Goal: Communication & Community: Answer question/provide support

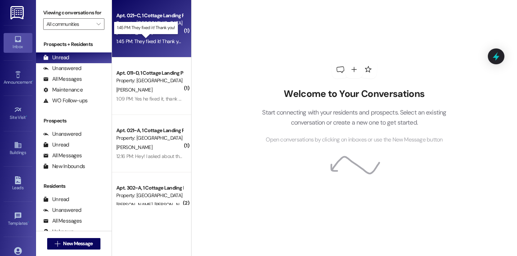
click at [163, 43] on div "1:45 PM: They fixed it! Thank you! 1:45 PM: They fixed it! Thank you!" at bounding box center [150, 41] width 68 height 6
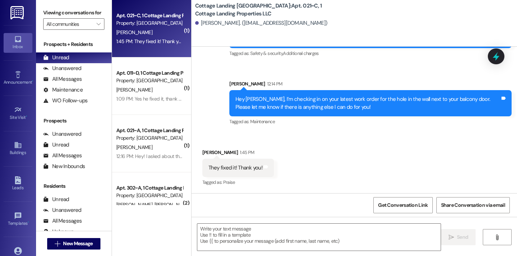
scroll to position [1568, 0]
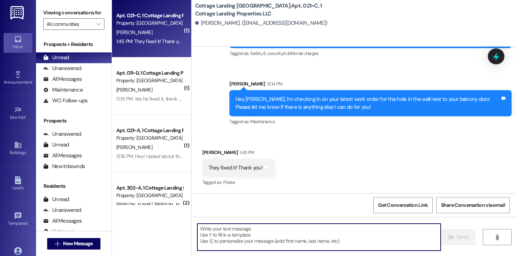
click at [247, 244] on textarea at bounding box center [318, 237] width 243 height 27
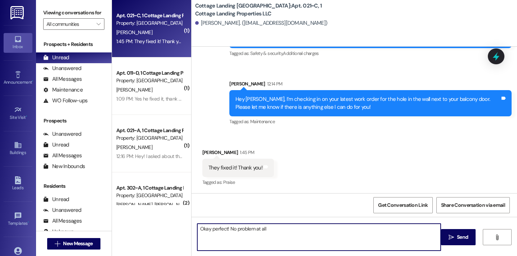
type textarea "Okay perfect! No problem at all!"
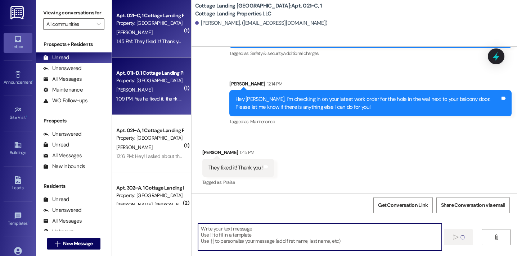
scroll to position [1568, 0]
click at [145, 100] on div "1:09 PM: Yes he fixed it, thank you!! 1:09 PM: Yes he fixed it, thank you!!" at bounding box center [152, 99] width 72 height 6
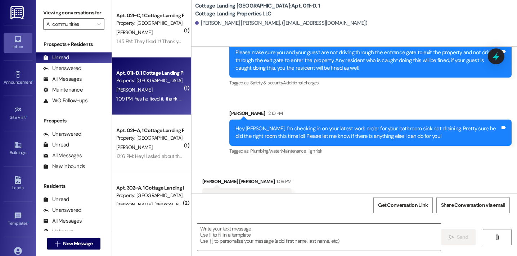
scroll to position [22819, 0]
click at [222, 254] on div " Send " at bounding box center [353, 244] width 325 height 54
click at [222, 242] on textarea at bounding box center [318, 237] width 243 height 27
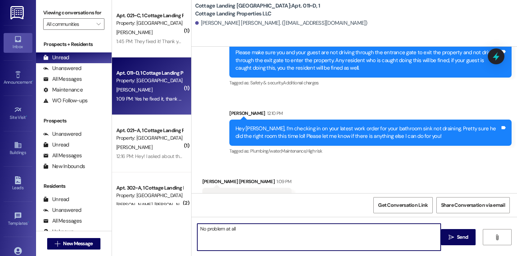
type textarea "No problem at all!"
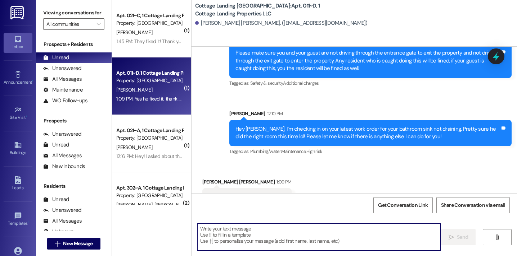
scroll to position [22869, 0]
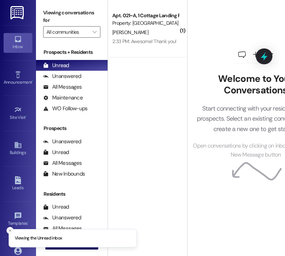
click at [155, 218] on div "( 1 ) Apt. 021~A, 1 Cottage Landing Properties LLC Property: Cottage Landing La…" at bounding box center [147, 128] width 79 height 256
click at [9, 229] on icon "Close toast" at bounding box center [10, 231] width 4 height 4
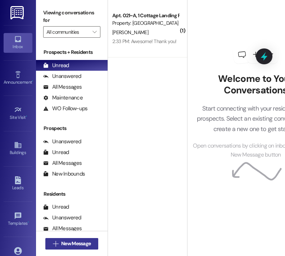
click at [53, 242] on icon "" at bounding box center [55, 244] width 5 height 6
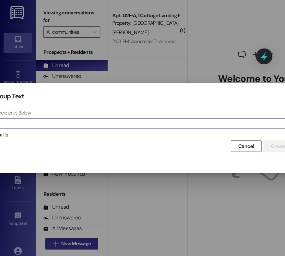
type input "w"
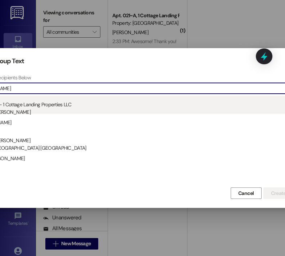
type input "wilson"
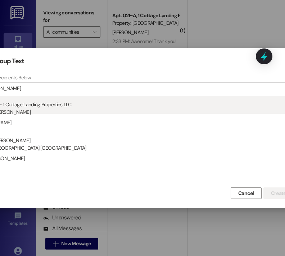
click at [71, 103] on div "Unit: 302~C - 1 Cottage Landing Properties LLC Residents: Abigail Wilson" at bounding box center [143, 106] width 340 height 21
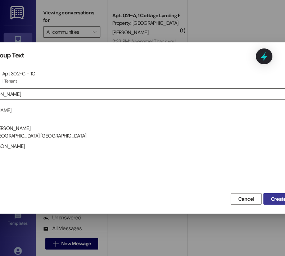
click at [282, 203] on button "Create Message" at bounding box center [288, 200] width 50 height 12
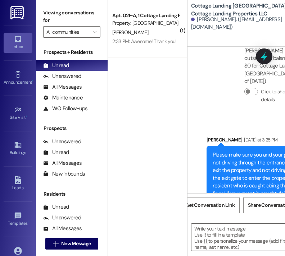
scroll to position [726, 0]
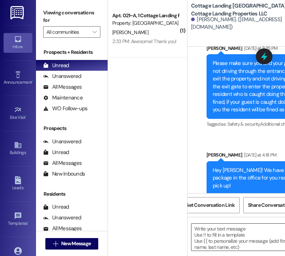
click at [208, 238] on textarea at bounding box center [241, 237] width 101 height 27
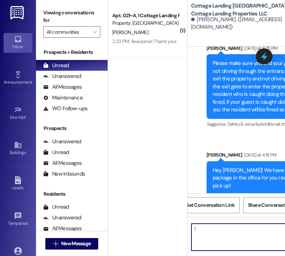
type textarea "!!"
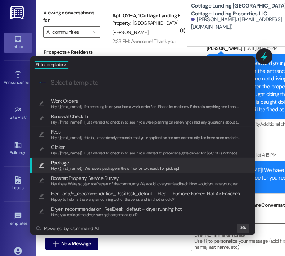
click at [132, 162] on span "Package" at bounding box center [115, 163] width 128 height 8
type textarea "Hey {{first_name}}! We have a package in the office for you ready for pick up!"
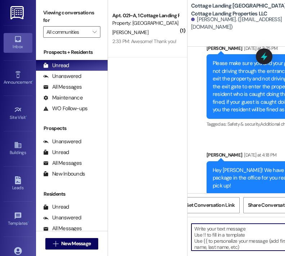
scroll to position [784, 0]
